Goal: Task Accomplishment & Management: Use online tool/utility

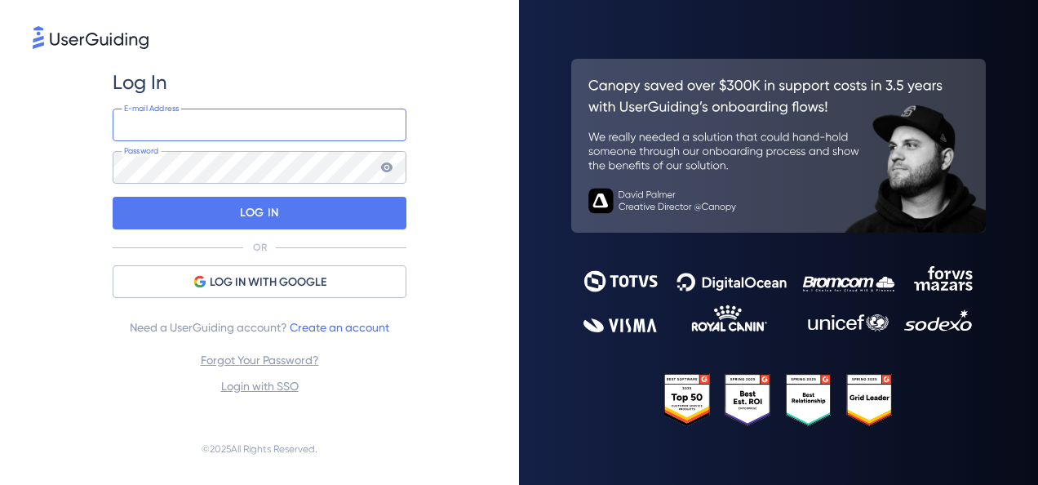
click at [211, 123] on input "email" at bounding box center [260, 125] width 294 height 33
click at [162, 118] on input "email" at bounding box center [260, 125] width 294 height 33
click at [139, 130] on input "email" at bounding box center [260, 125] width 294 height 33
click at [186, 127] on input "ira" at bounding box center [260, 125] width 294 height 33
type input "[EMAIL_ADDRESS][DOMAIN_NAME]"
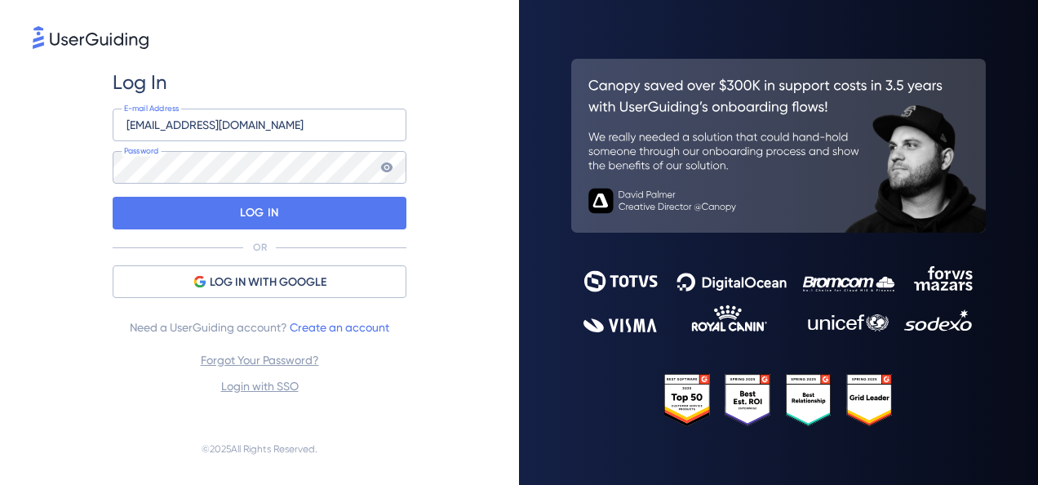
click at [388, 167] on icon at bounding box center [386, 167] width 11 height 10
click at [78, 215] on div "Log In [EMAIL_ADDRESS][DOMAIN_NAME] E-mail Address Password LOG IN OR LOG IN WI…" at bounding box center [260, 232] width 454 height 361
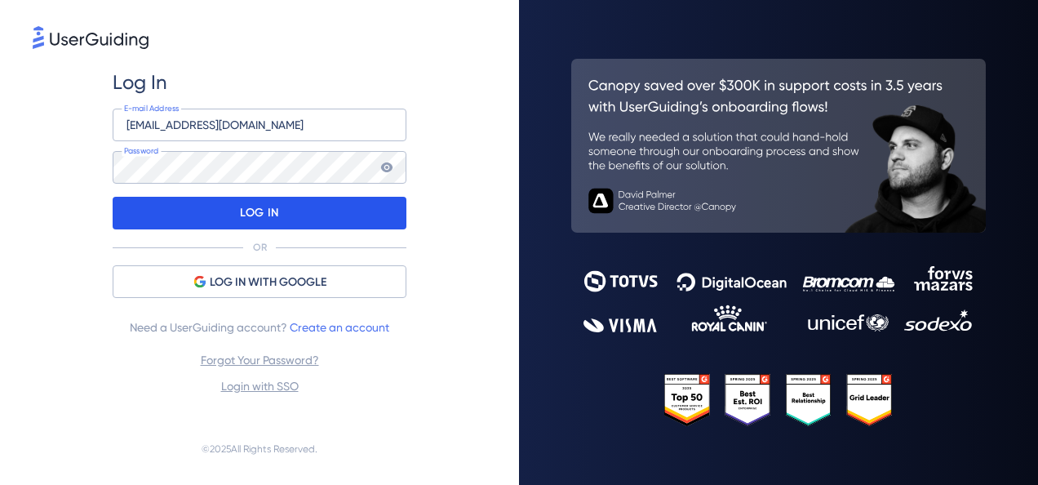
click at [190, 217] on div "LOG IN" at bounding box center [260, 213] width 294 height 33
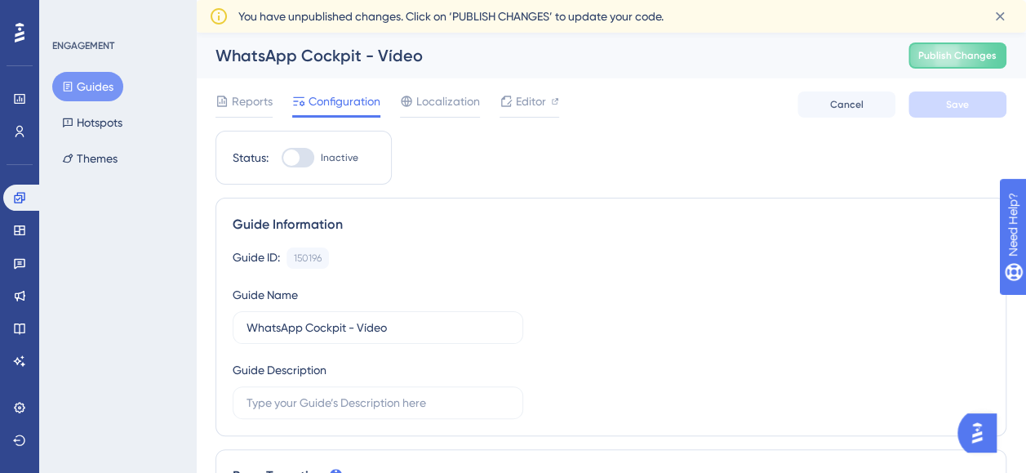
click at [96, 82] on button "Guides" at bounding box center [87, 86] width 71 height 29
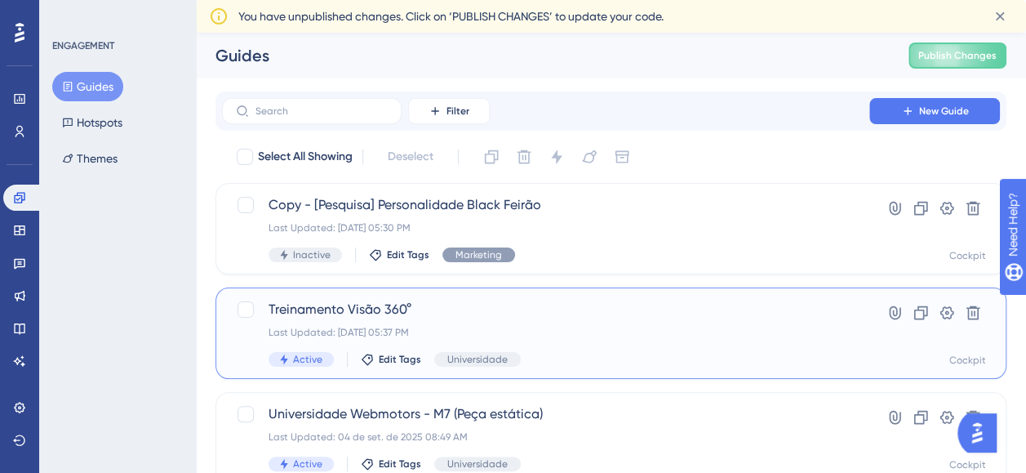
click at [651, 341] on div "Treinamento Visão 360° Last Updated: [DATE] 05:37 PM Active Edit Tags Universid…" at bounding box center [546, 333] width 554 height 67
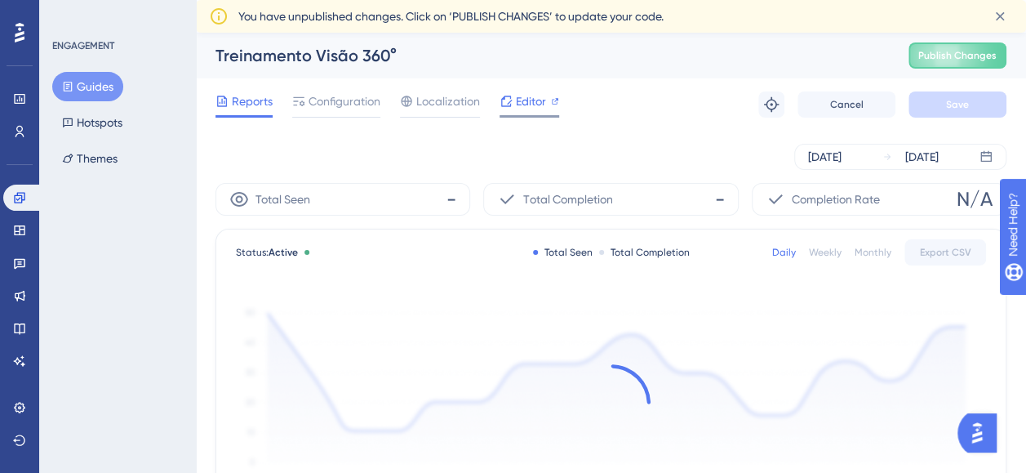
click at [531, 99] on span "Editor" at bounding box center [531, 101] width 30 height 20
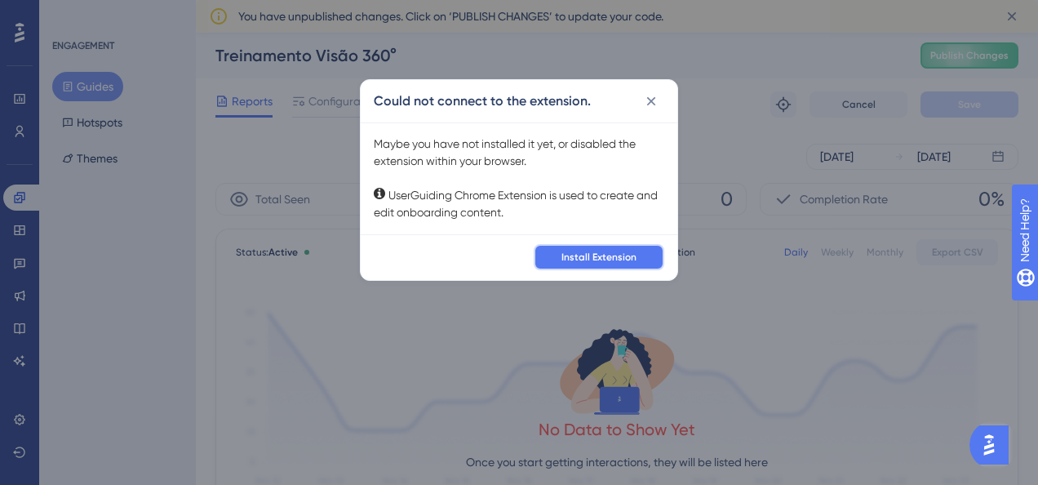
click at [624, 251] on span "Install Extension" at bounding box center [599, 257] width 75 height 13
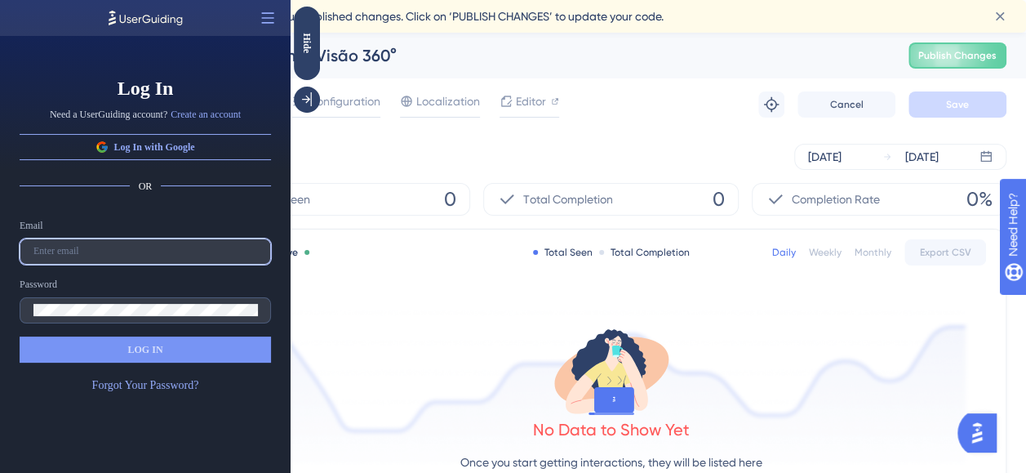
click at [78, 255] on input "text" at bounding box center [145, 251] width 224 height 11
click at [62, 248] on input "text" at bounding box center [145, 251] width 224 height 11
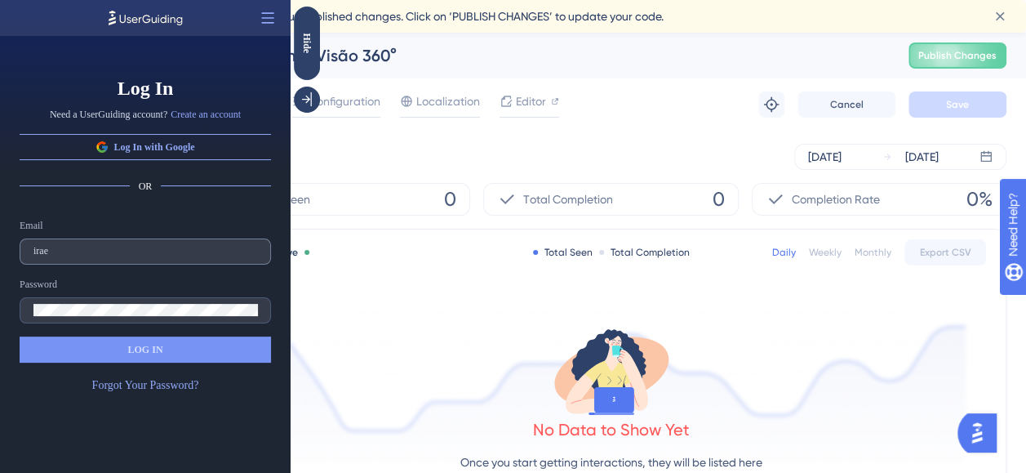
click at [62, 244] on label "irae" at bounding box center [145, 251] width 251 height 26
click at [62, 246] on input "irae" at bounding box center [145, 251] width 224 height 11
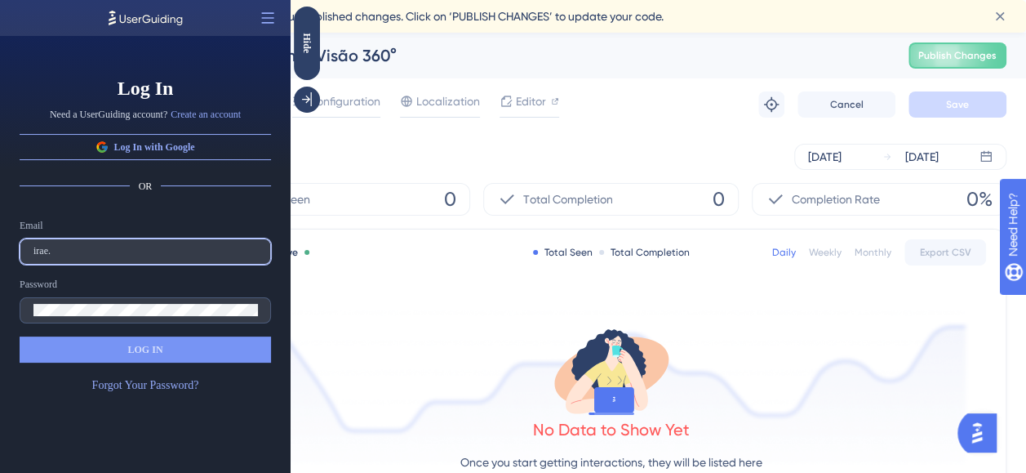
type input "[EMAIL_ADDRESS][DOMAIN_NAME]"
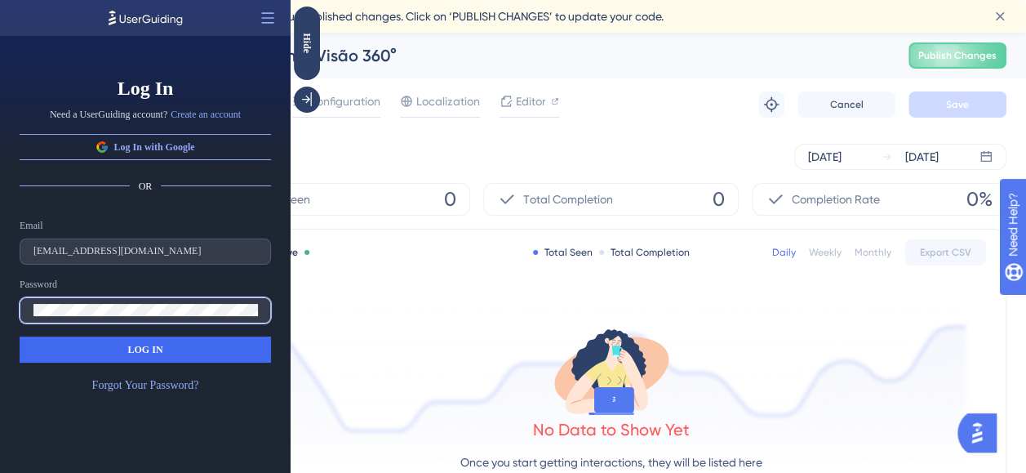
click at [3, 304] on div "Log In Need a UserGuiding account? Create an account Log In with Google OR Emai…" at bounding box center [145, 254] width 291 height 437
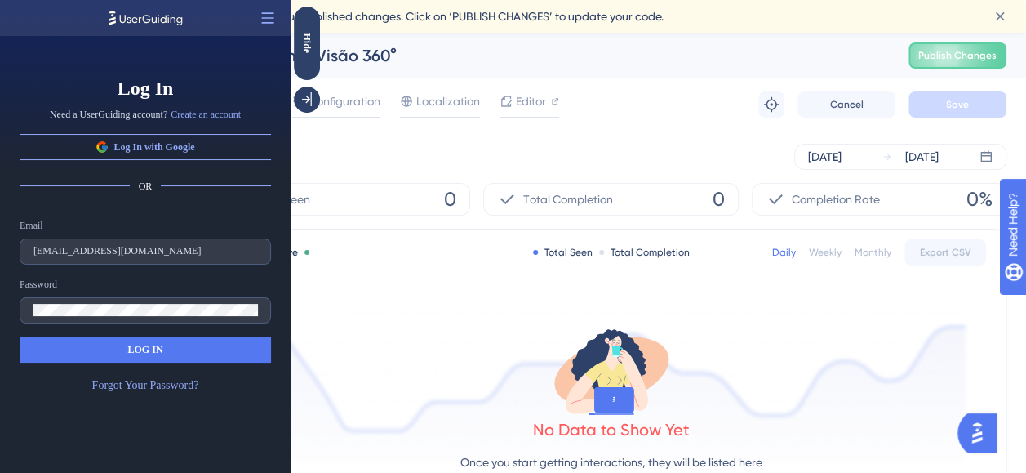
click at [183, 341] on button "LOG IN" at bounding box center [145, 349] width 251 height 26
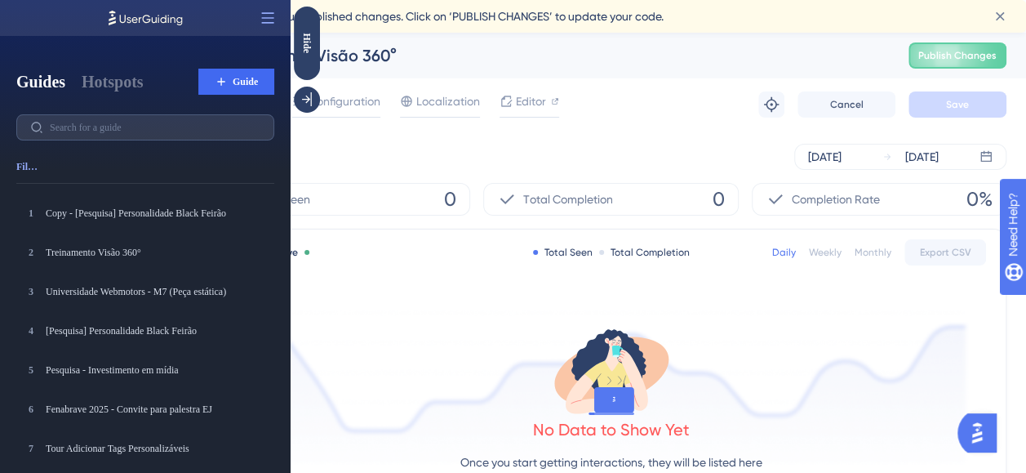
click at [353, 163] on div "[DATE] [DATE]" at bounding box center [611, 157] width 791 height 26
click at [516, 92] on span "Editor" at bounding box center [531, 101] width 30 height 20
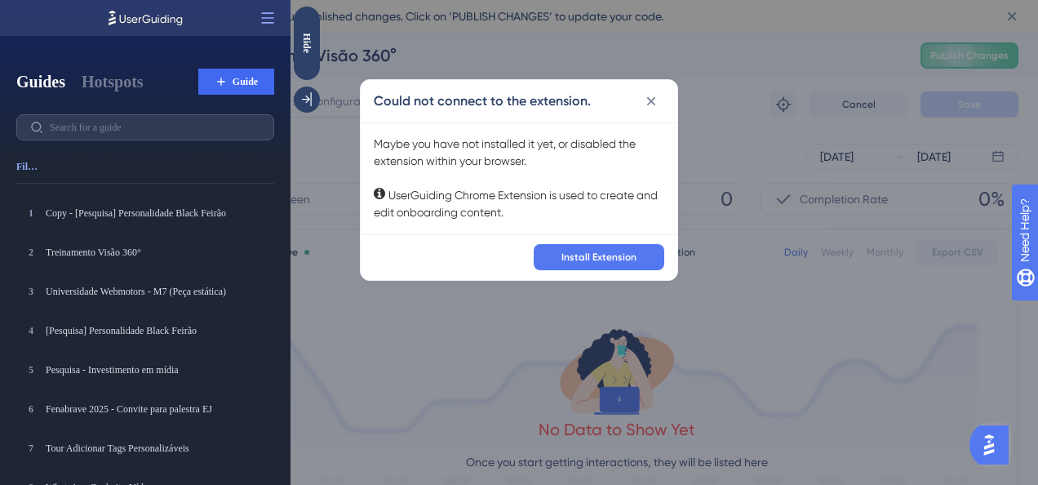
click at [354, 244] on div "Could not connect to the extension. Maybe you have not installed it yet, or dis…" at bounding box center [519, 242] width 1038 height 485
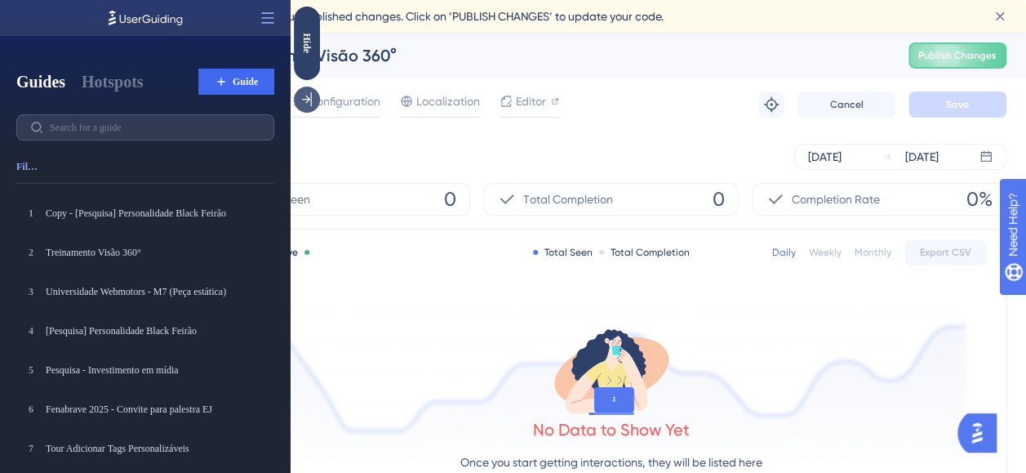
click at [303, 99] on icon at bounding box center [307, 99] width 10 height 14
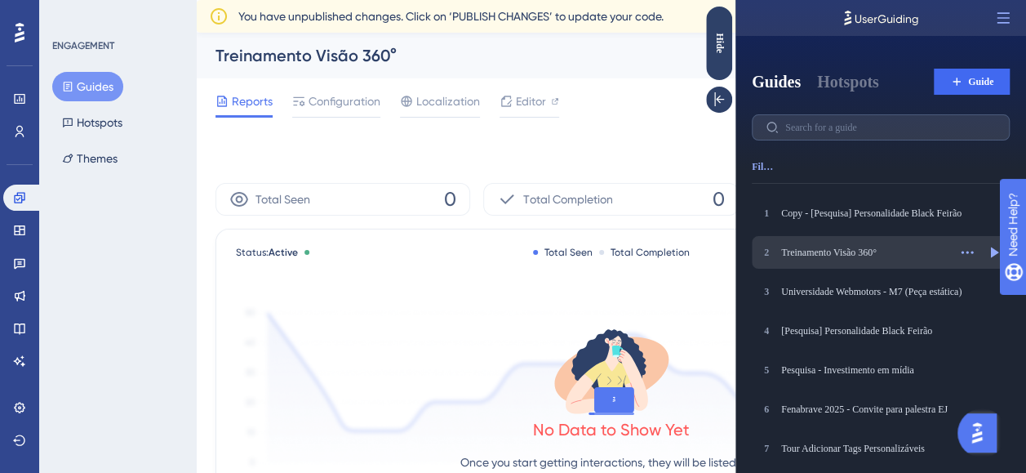
click at [841, 251] on div "Treinamento Visão 360°" at bounding box center [864, 252] width 167 height 13
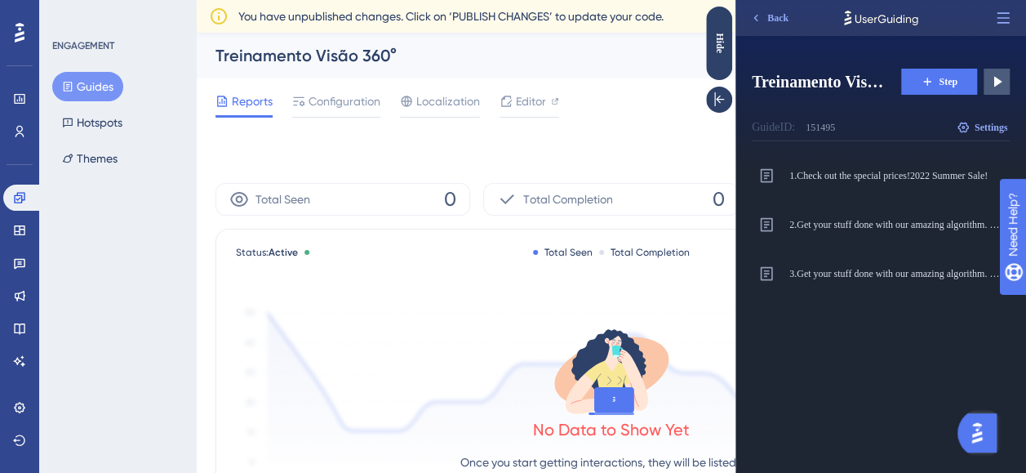
click at [951, 81] on span "Step" at bounding box center [948, 81] width 19 height 13
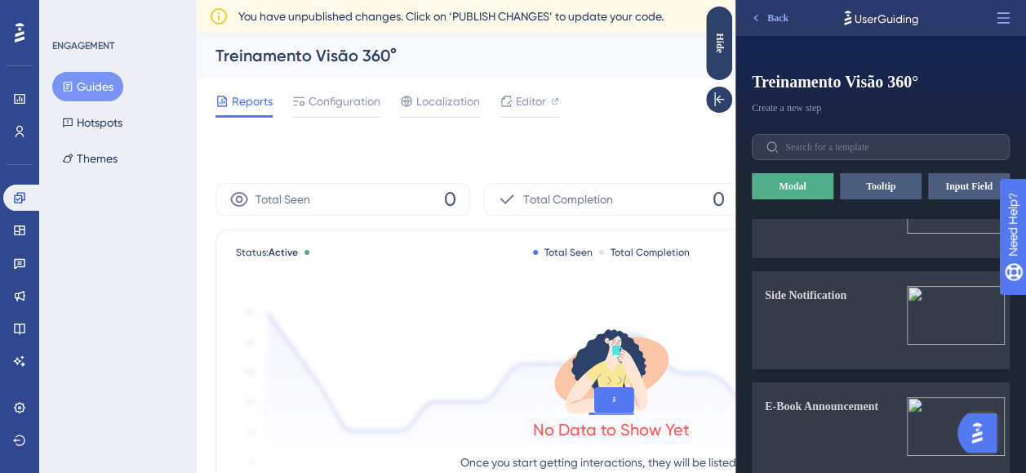
scroll to position [1306, 0]
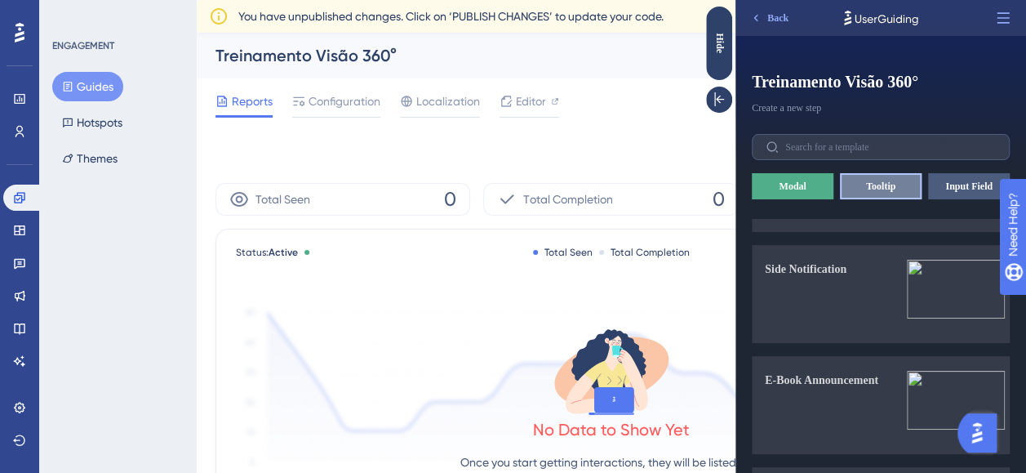
click at [891, 194] on button "Tooltip" at bounding box center [881, 186] width 82 height 26
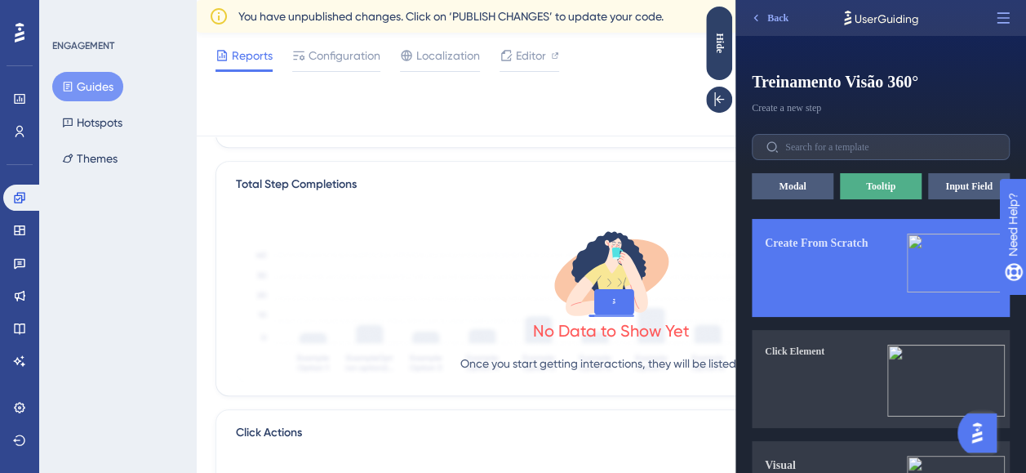
scroll to position [0, 0]
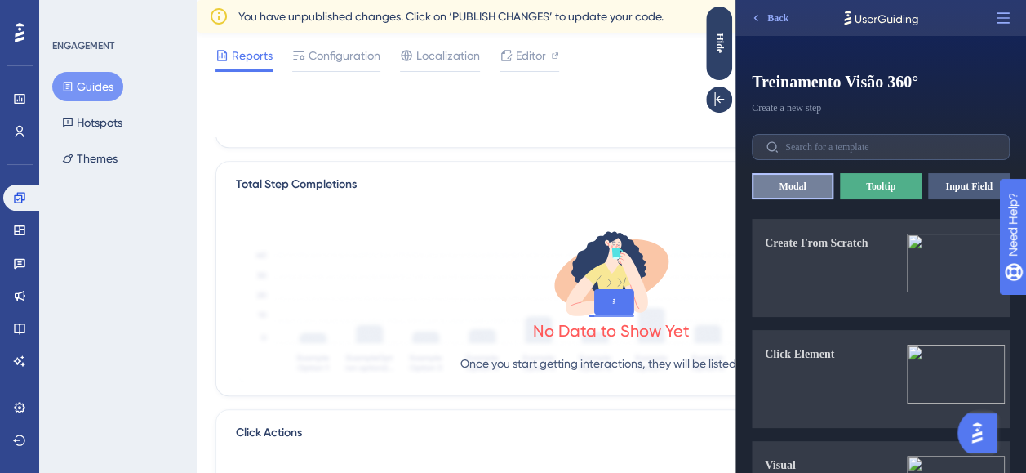
click at [811, 183] on button "Modal" at bounding box center [793, 186] width 82 height 26
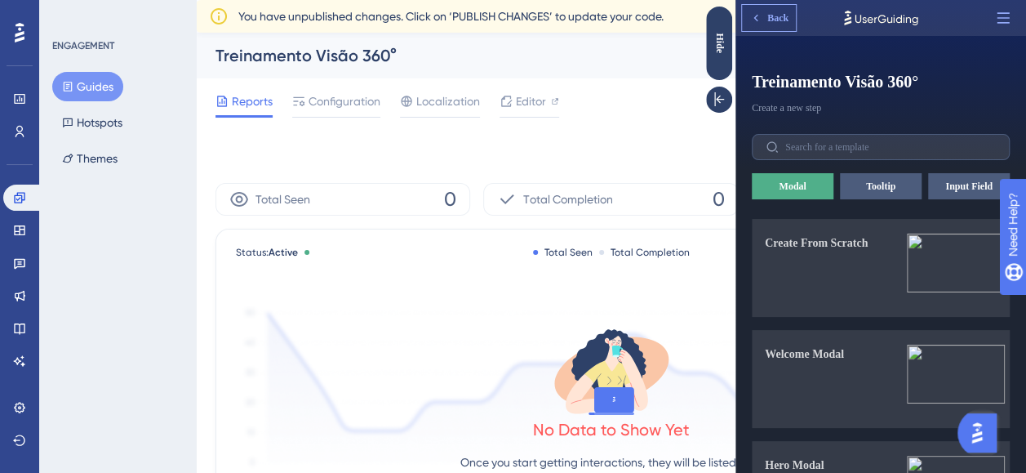
click at [776, 16] on span "Back" at bounding box center [777, 17] width 21 height 13
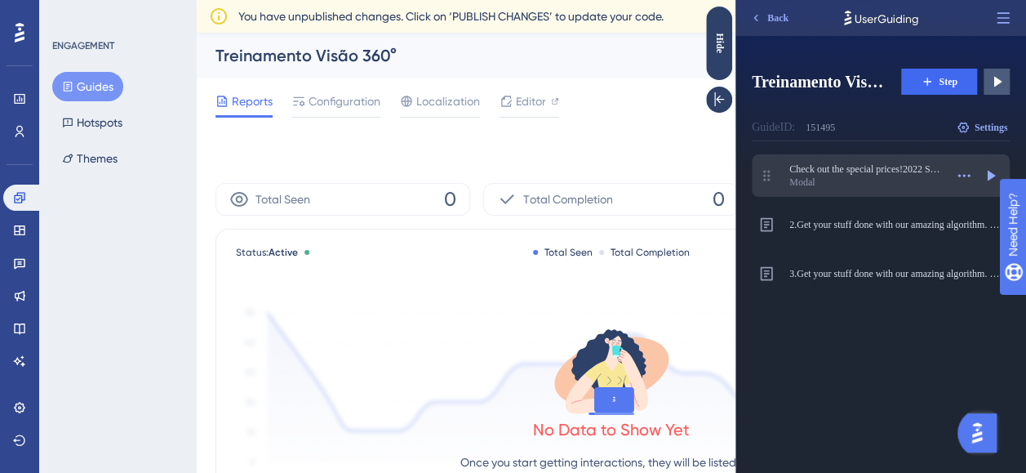
click at [769, 176] on icon at bounding box center [766, 175] width 7 height 11
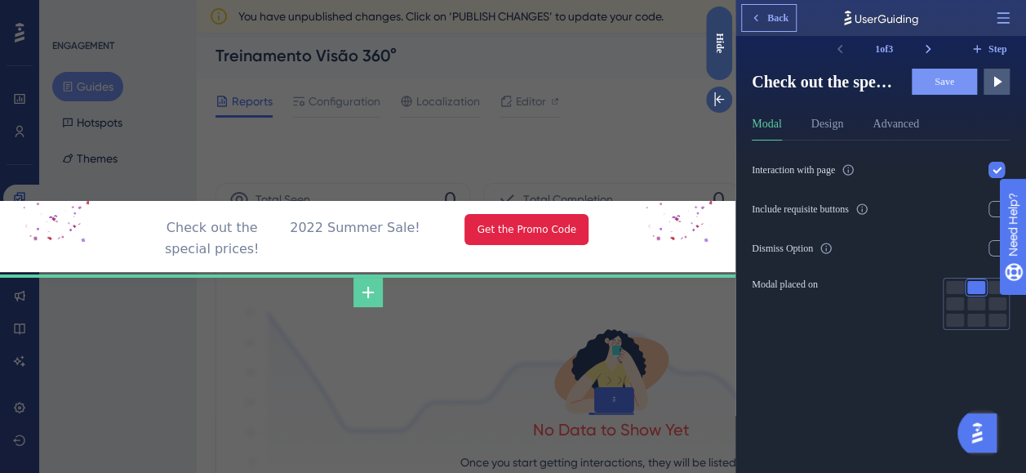
click at [770, 17] on span "Back" at bounding box center [777, 17] width 21 height 13
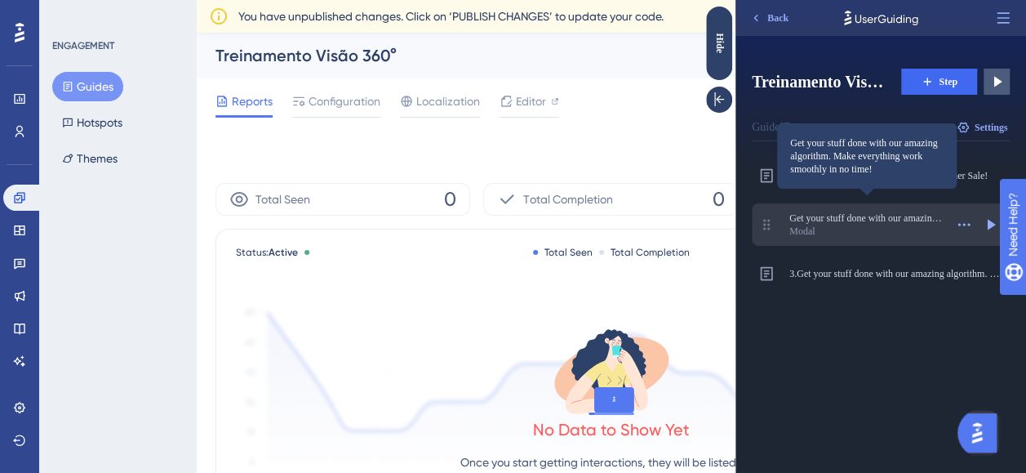
click at [838, 220] on span "Get your stuff done with our amazing algorithm. Make everything work smoothly i…" at bounding box center [866, 217] width 155 height 13
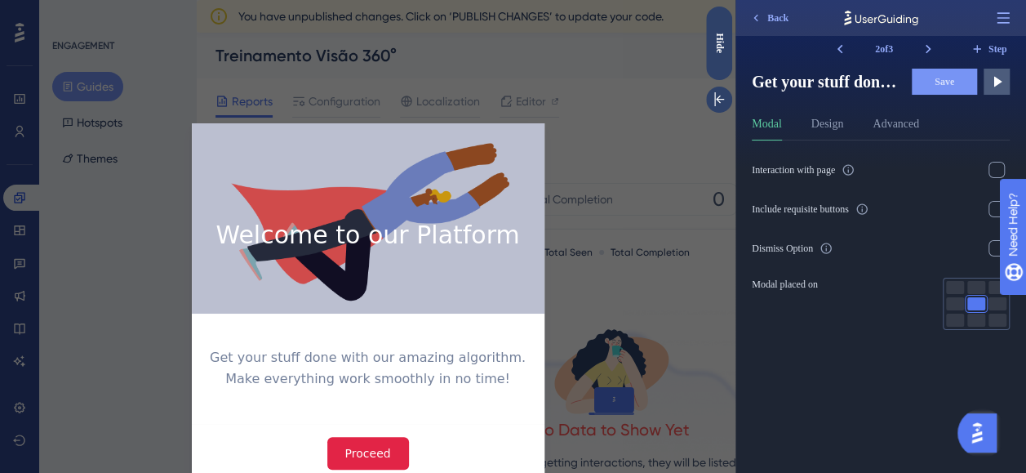
scroll to position [47, 0]
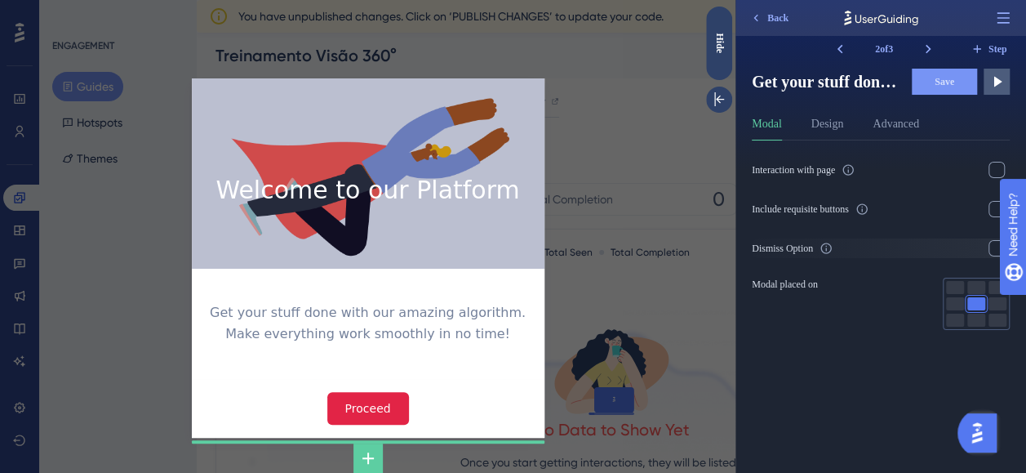
click at [886, 244] on label "Dismiss Option" at bounding box center [881, 248] width 258 height 20
click at [997, 248] on input "checkbox" at bounding box center [997, 248] width 1 height 1
click at [886, 244] on label "Dismiss Option" at bounding box center [881, 248] width 258 height 20
click at [997, 248] on input "checkbox" at bounding box center [997, 248] width 1 height 1
click at [797, 286] on span "Modal placed on" at bounding box center [785, 284] width 66 height 13
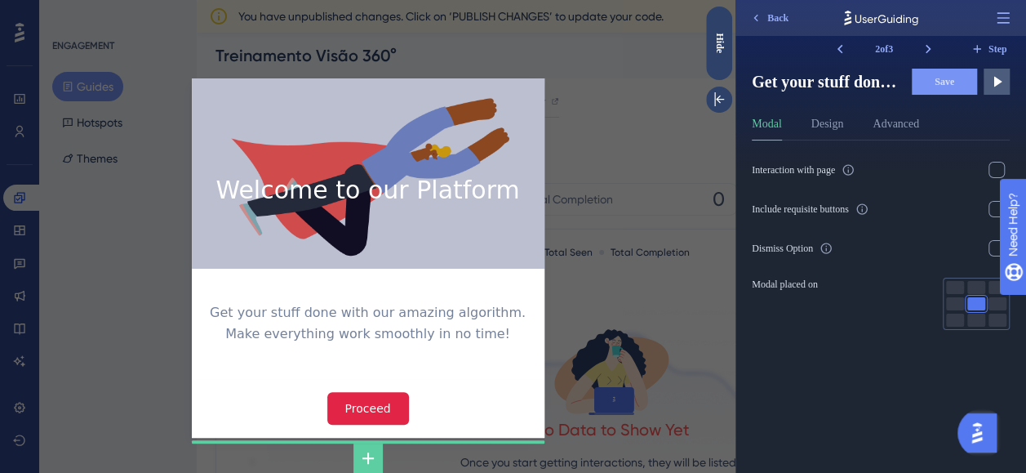
click at [971, 297] on div at bounding box center [976, 303] width 18 height 13
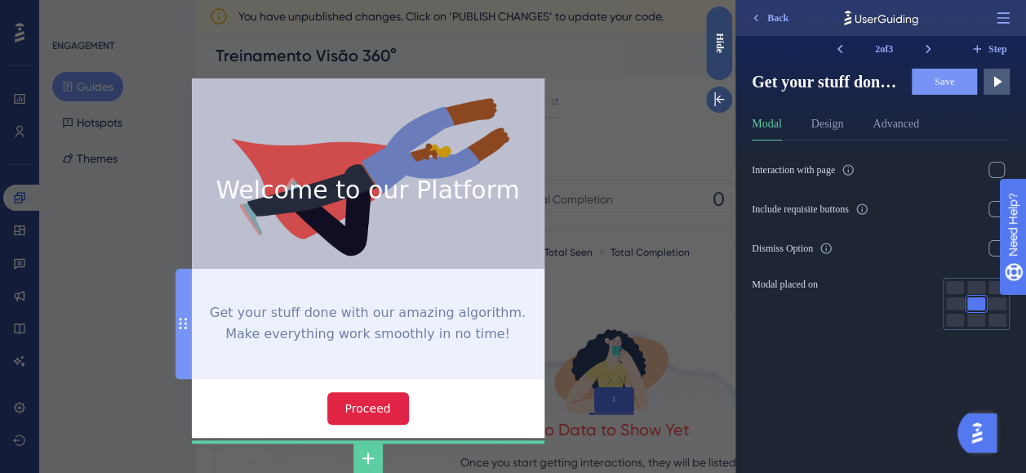
click at [178, 310] on div at bounding box center [184, 324] width 16 height 111
click at [185, 322] on circle at bounding box center [186, 323] width 2 height 2
click at [179, 327] on icon at bounding box center [183, 323] width 9 height 13
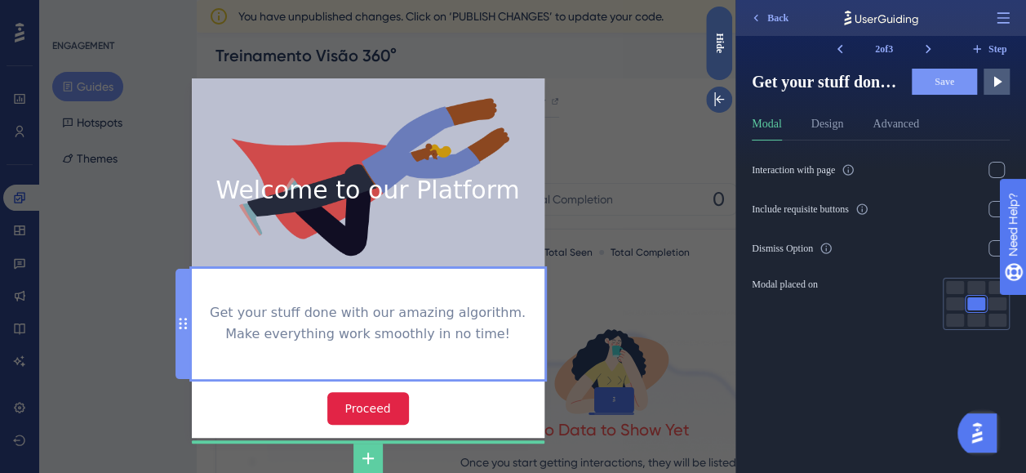
click at [324, 305] on div "Get your stuff done with our amazing algorithm. Make everything work smoothly i…" at bounding box center [368, 324] width 327 height 85
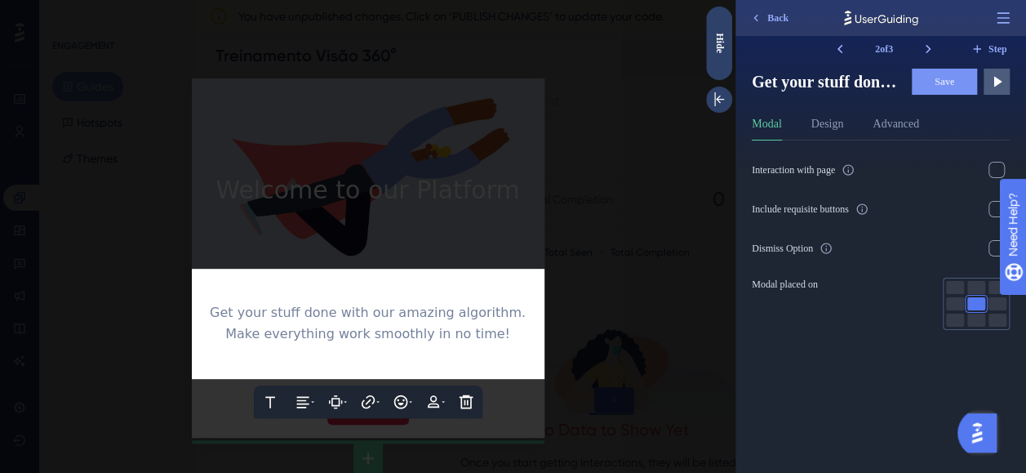
click at [364, 226] on div at bounding box center [368, 236] width 736 height 473
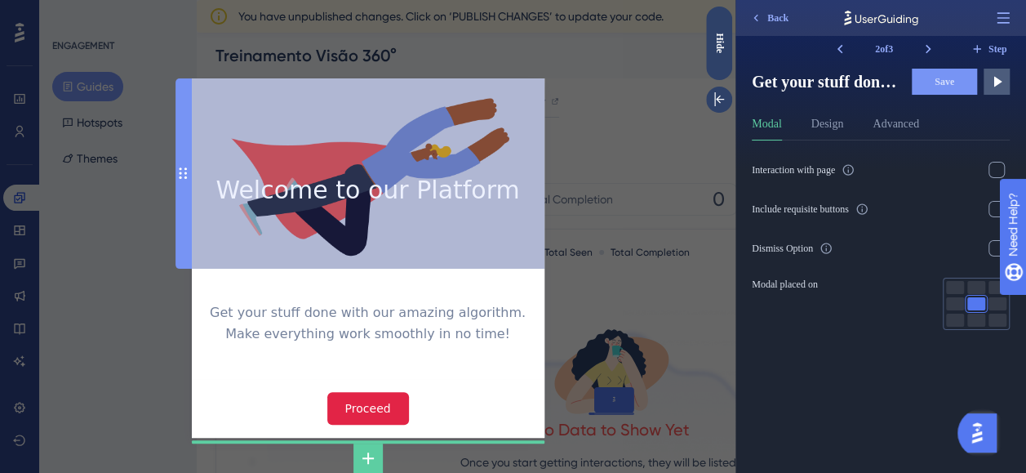
click at [179, 167] on icon at bounding box center [183, 173] width 9 height 13
click at [176, 180] on div at bounding box center [184, 173] width 16 height 190
click at [180, 176] on circle at bounding box center [181, 177] width 2 height 2
click at [180, 167] on circle at bounding box center [181, 168] width 2 height 2
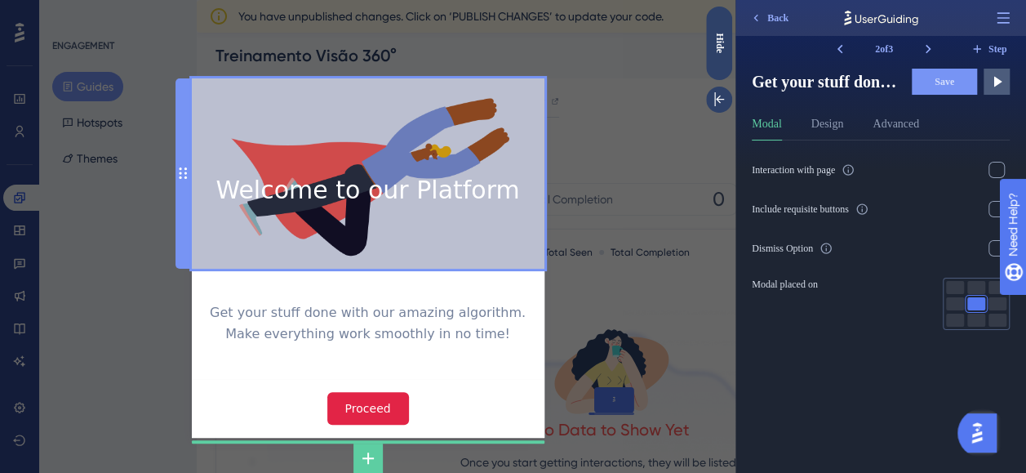
click at [431, 162] on div "Welcome to our Platform" at bounding box center [368, 173] width 327 height 164
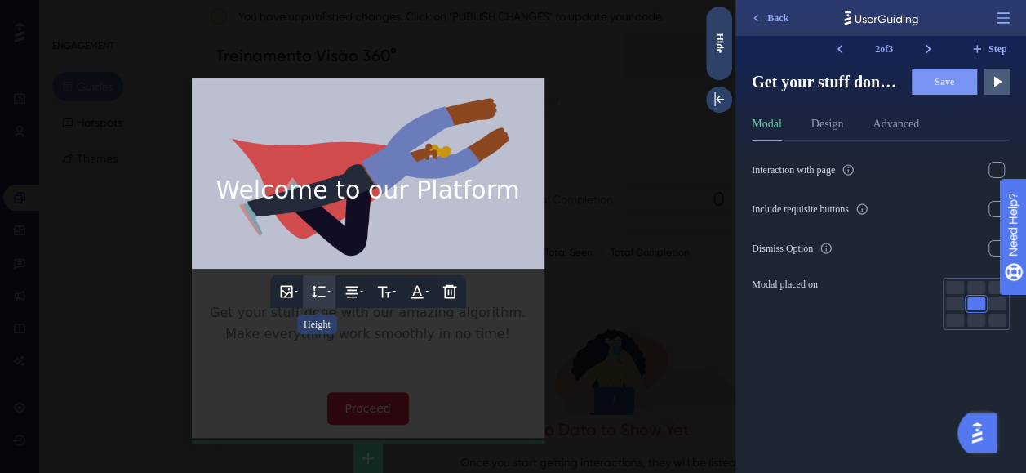
click at [320, 290] on button at bounding box center [319, 291] width 33 height 33
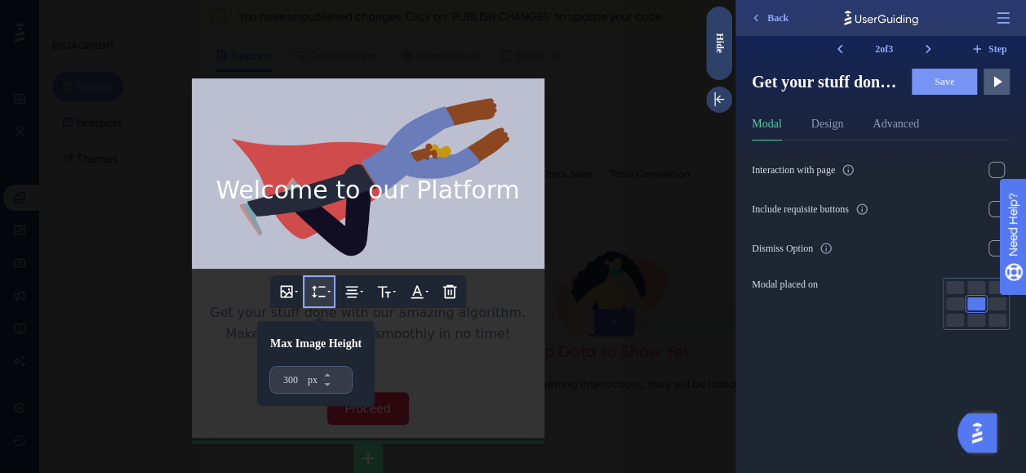
scroll to position [98, 0]
click at [313, 370] on div "300 px" at bounding box center [296, 380] width 52 height 26
click at [305, 373] on input "300" at bounding box center [293, 379] width 21 height 13
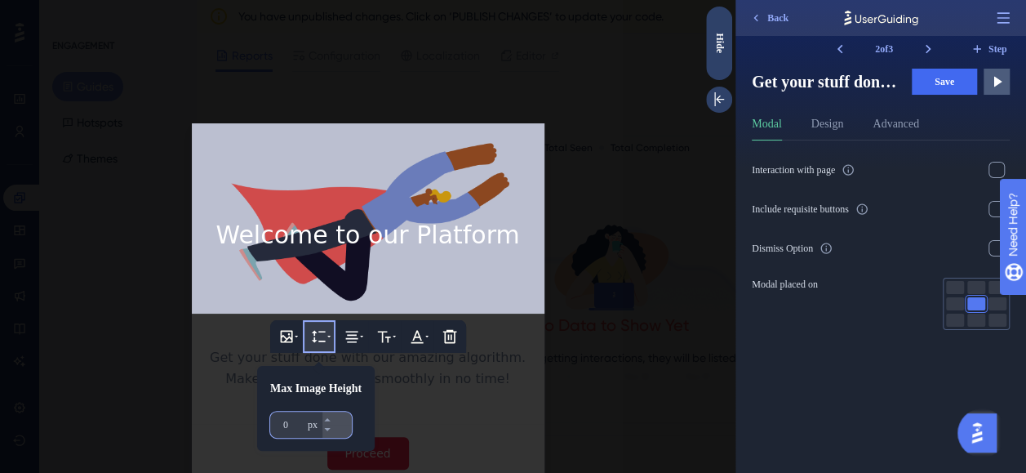
type input "0"
